Goal: Task Accomplishment & Management: Use online tool/utility

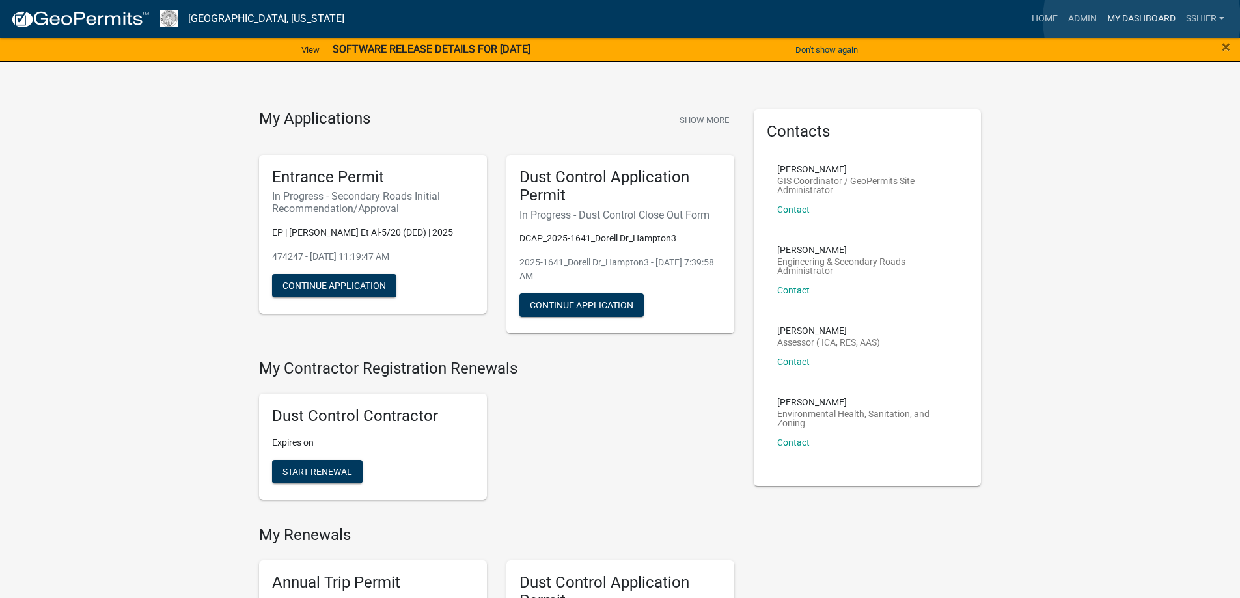
click at [1141, 20] on link "My Dashboard" at bounding box center [1141, 19] width 79 height 25
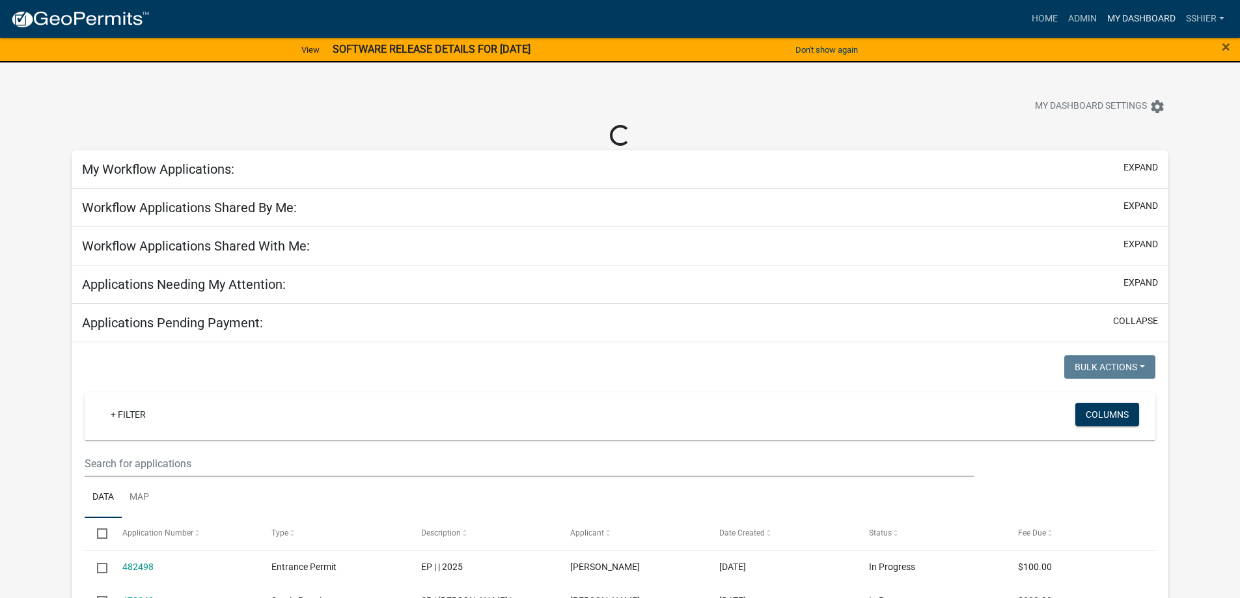
select select "1: 25"
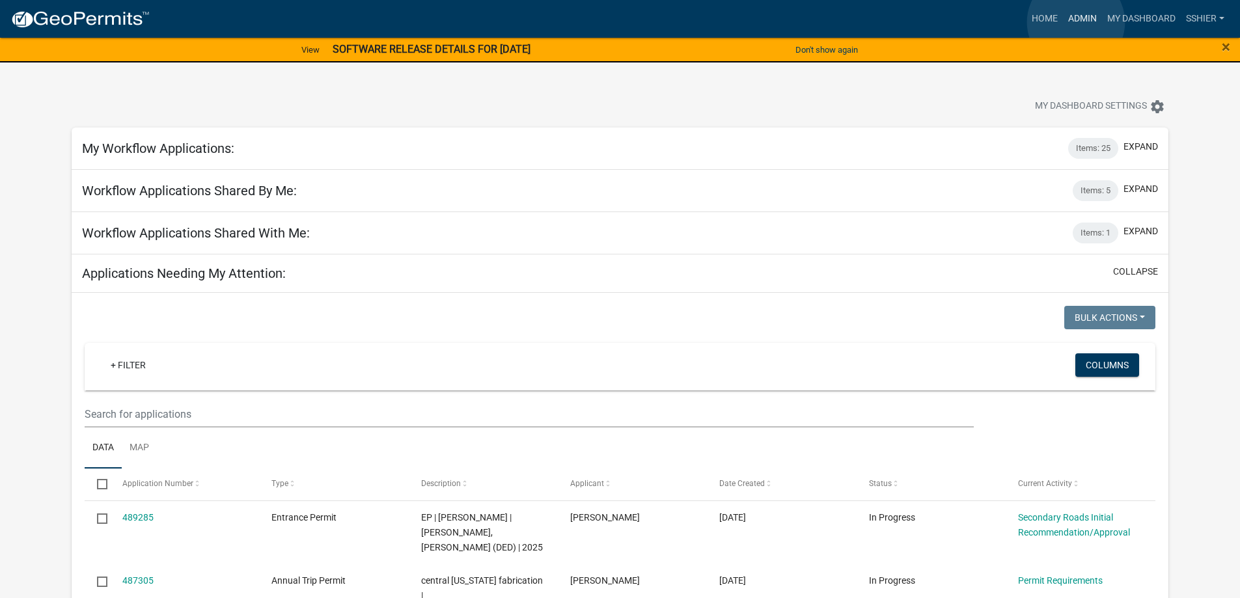
click at [1076, 22] on link "Admin" at bounding box center [1082, 19] width 39 height 25
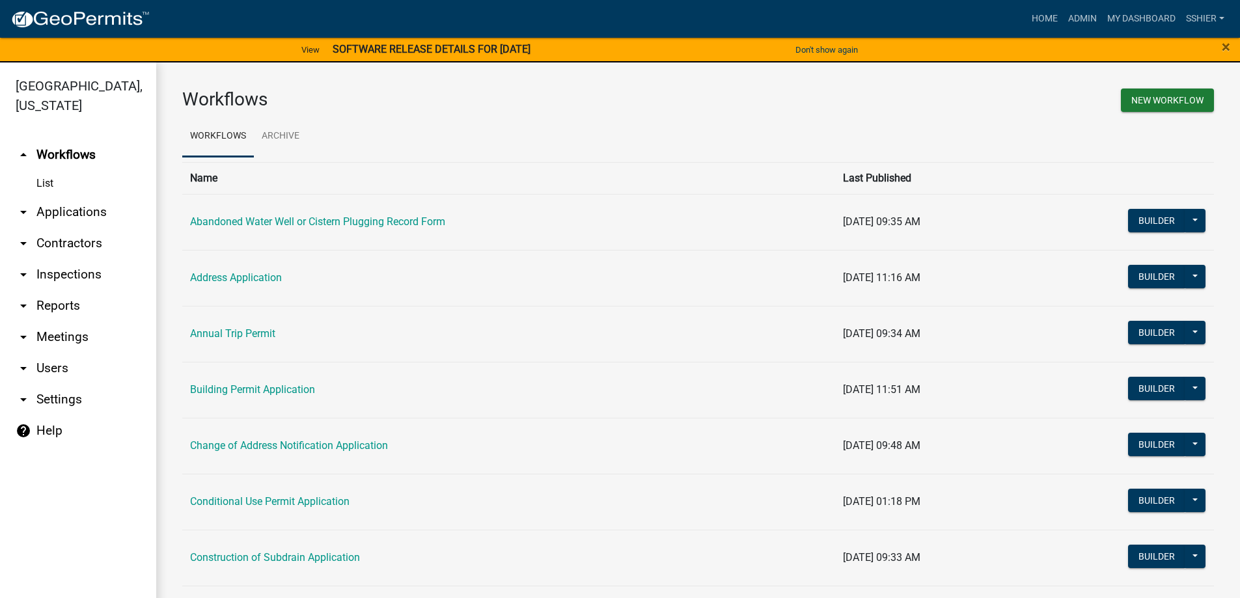
click at [53, 197] on link "arrow_drop_down Applications" at bounding box center [78, 212] width 156 height 31
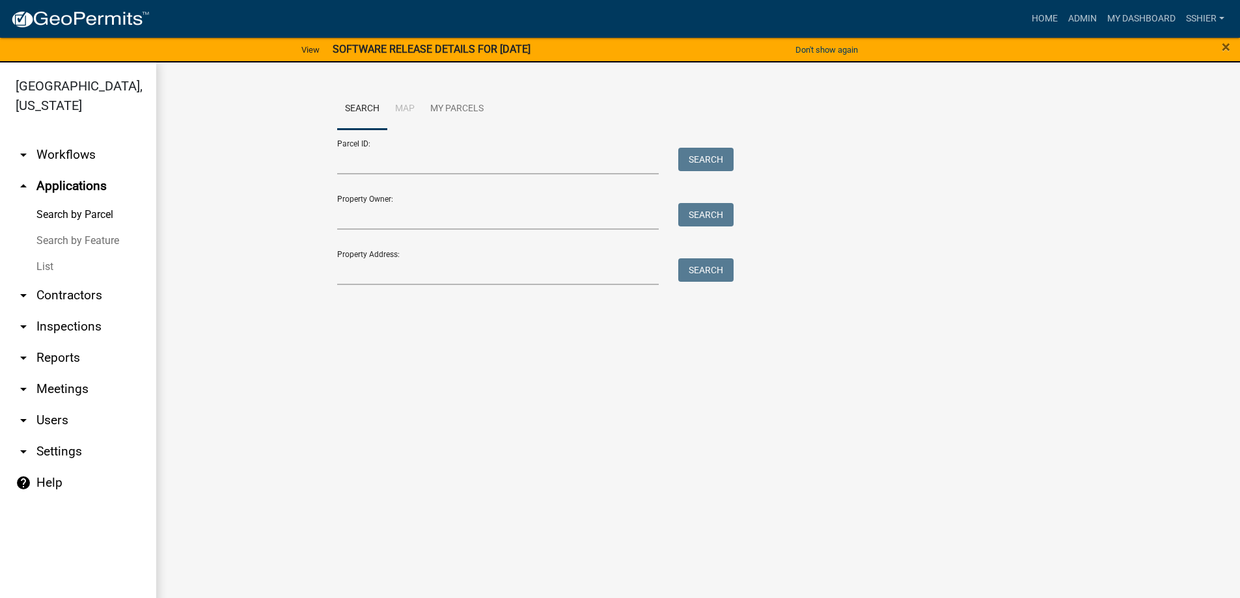
click at [47, 254] on link "List" at bounding box center [78, 267] width 156 height 26
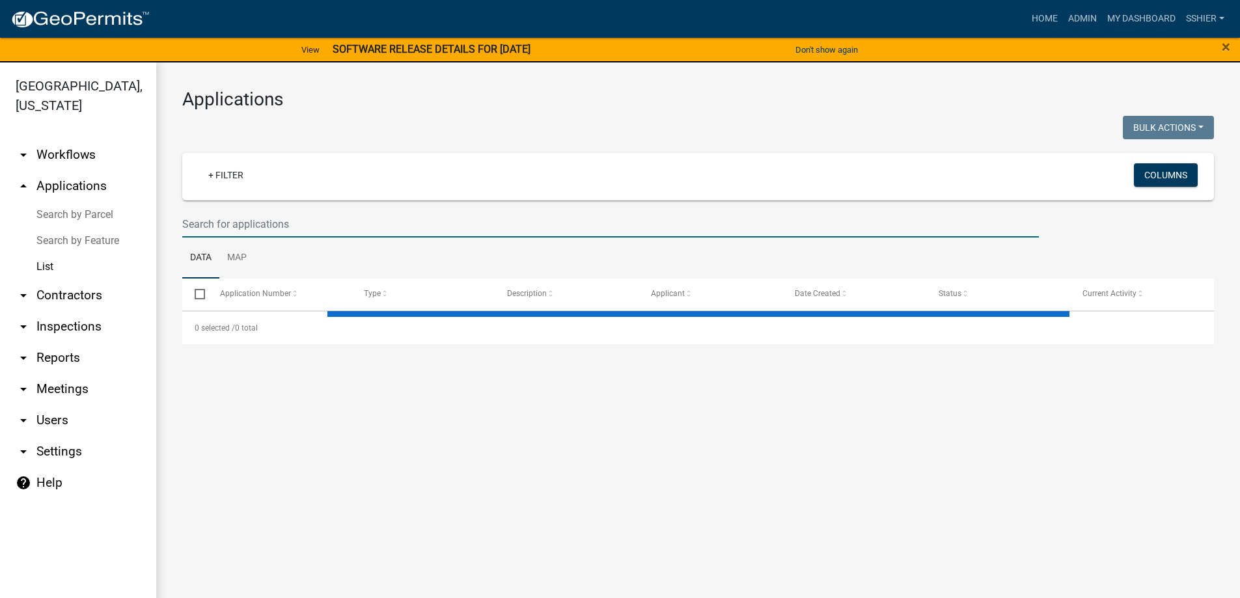
click at [211, 225] on input "text" at bounding box center [610, 224] width 856 height 27
select select "3: 100"
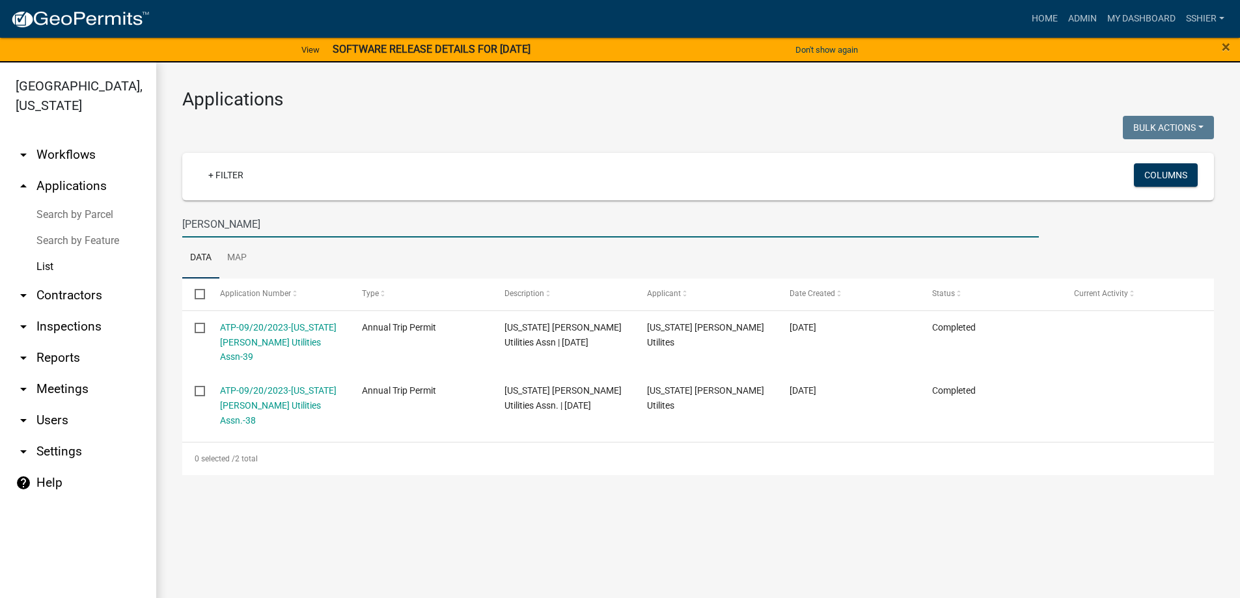
type input "[PERSON_NAME]"
